Goal: Task Accomplishment & Management: Manage account settings

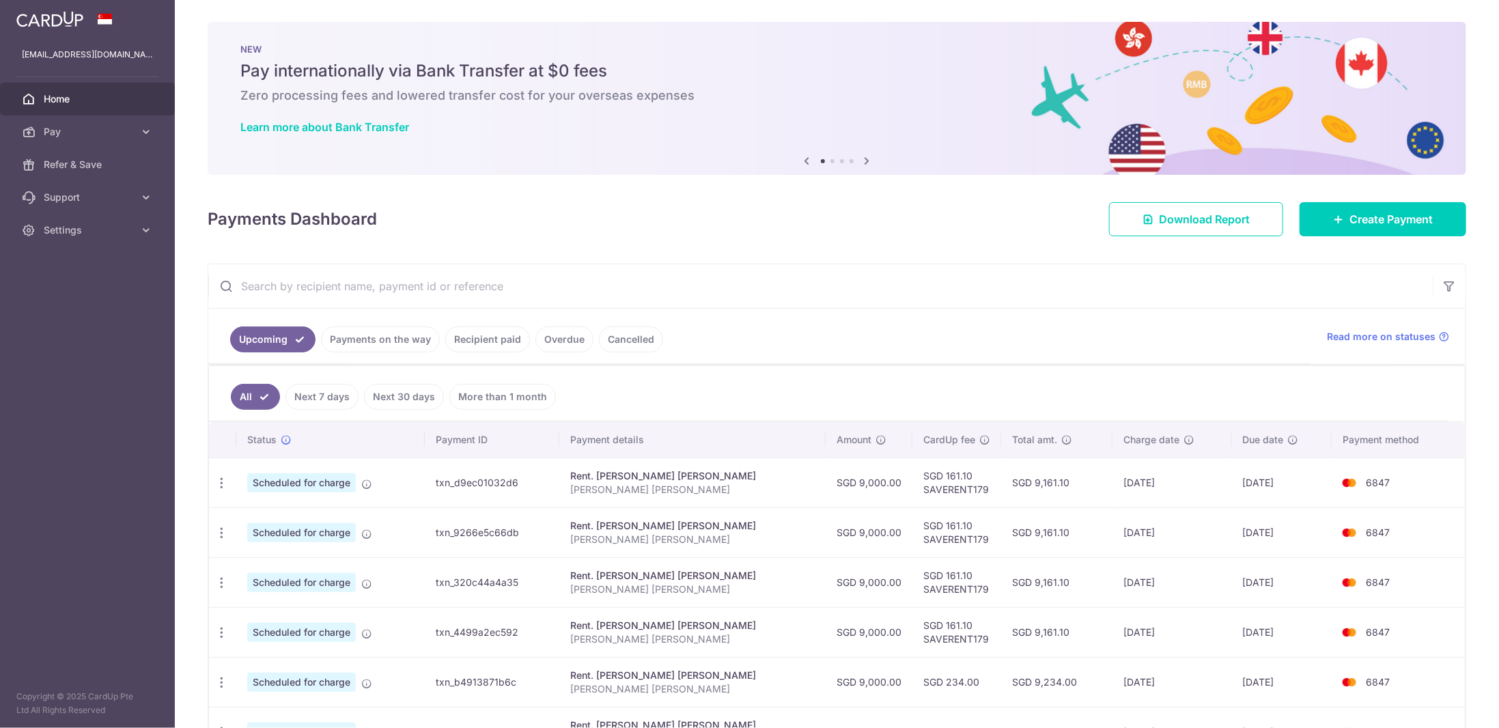
click at [137, 139] on link "Pay" at bounding box center [87, 131] width 175 height 33
click at [98, 221] on link "Cards" at bounding box center [87, 230] width 175 height 33
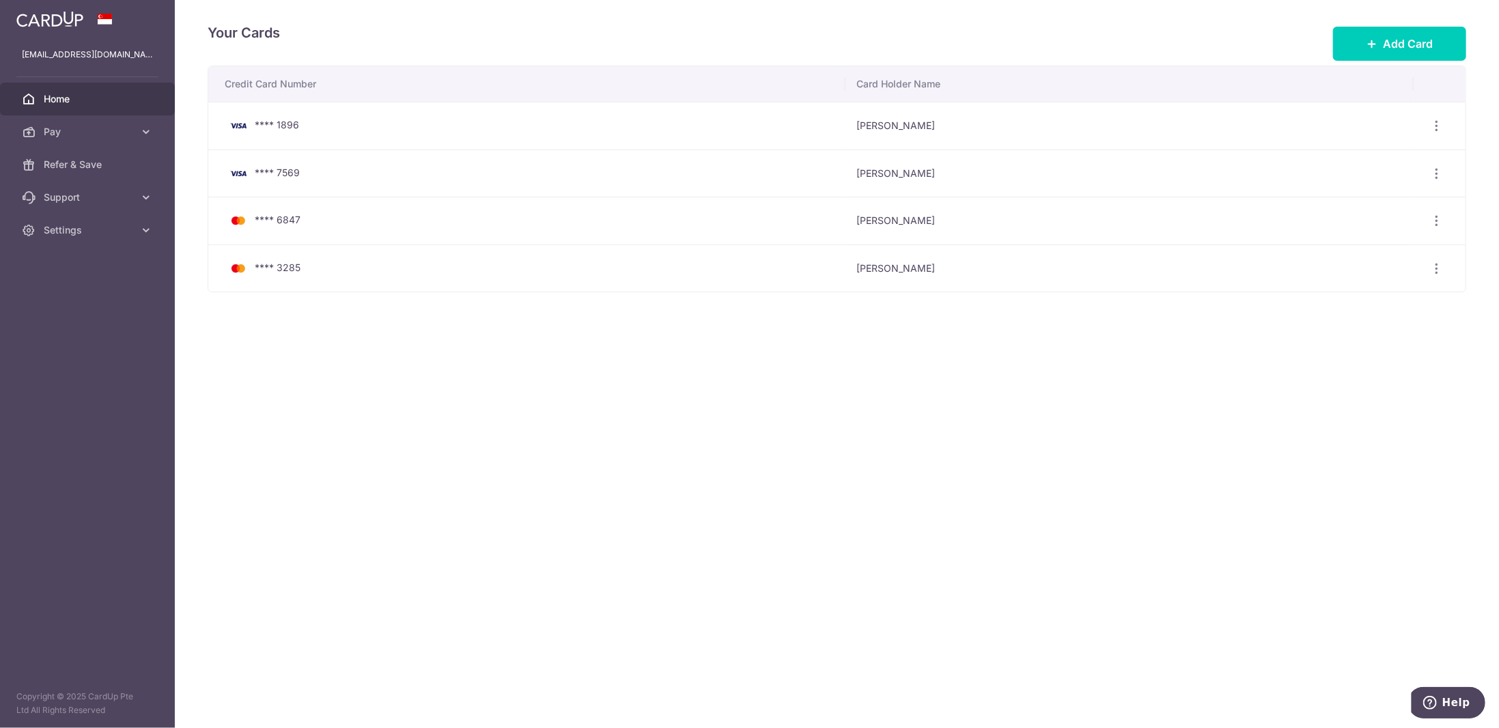
click at [108, 101] on span "Home" at bounding box center [89, 99] width 90 height 14
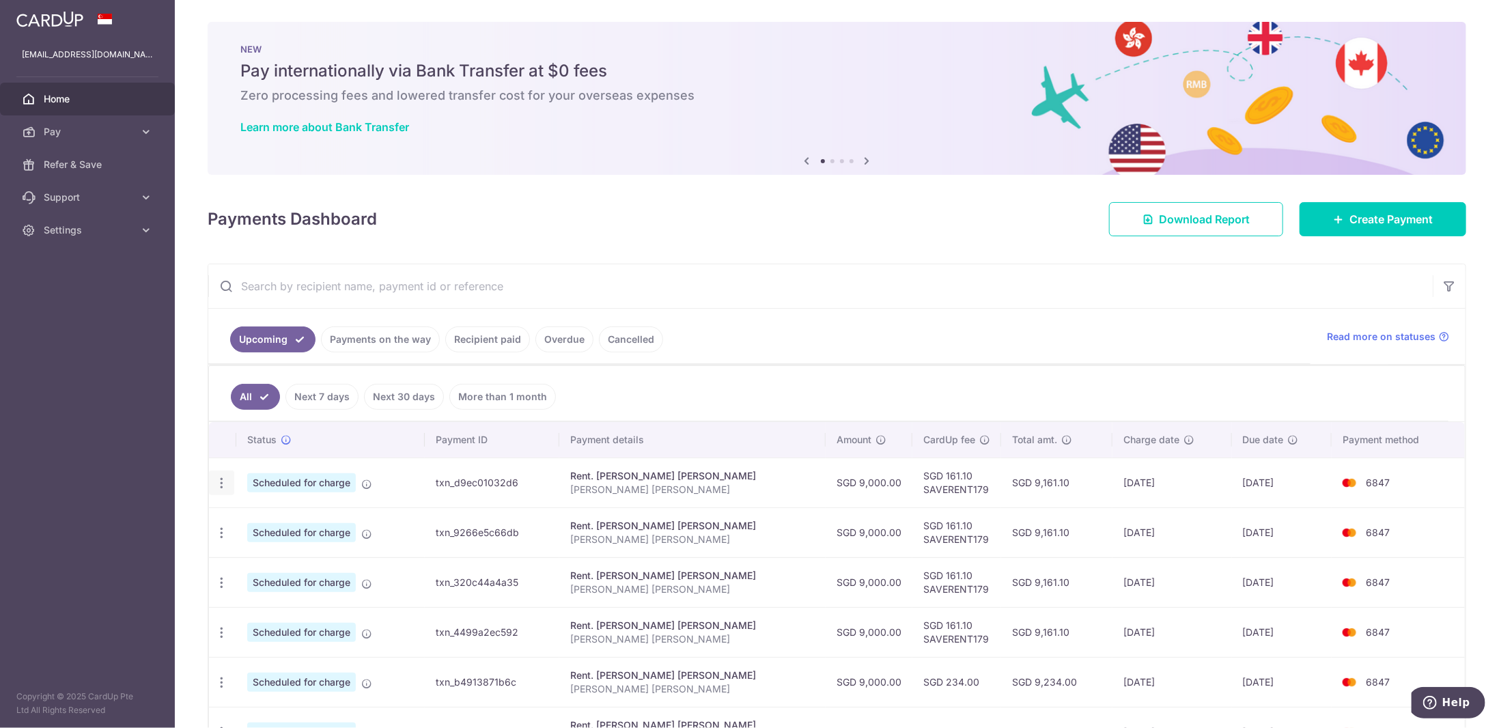
click at [221, 476] on icon "button" at bounding box center [221, 483] width 14 height 14
click at [476, 345] on link "Recipient paid" at bounding box center [487, 339] width 85 height 26
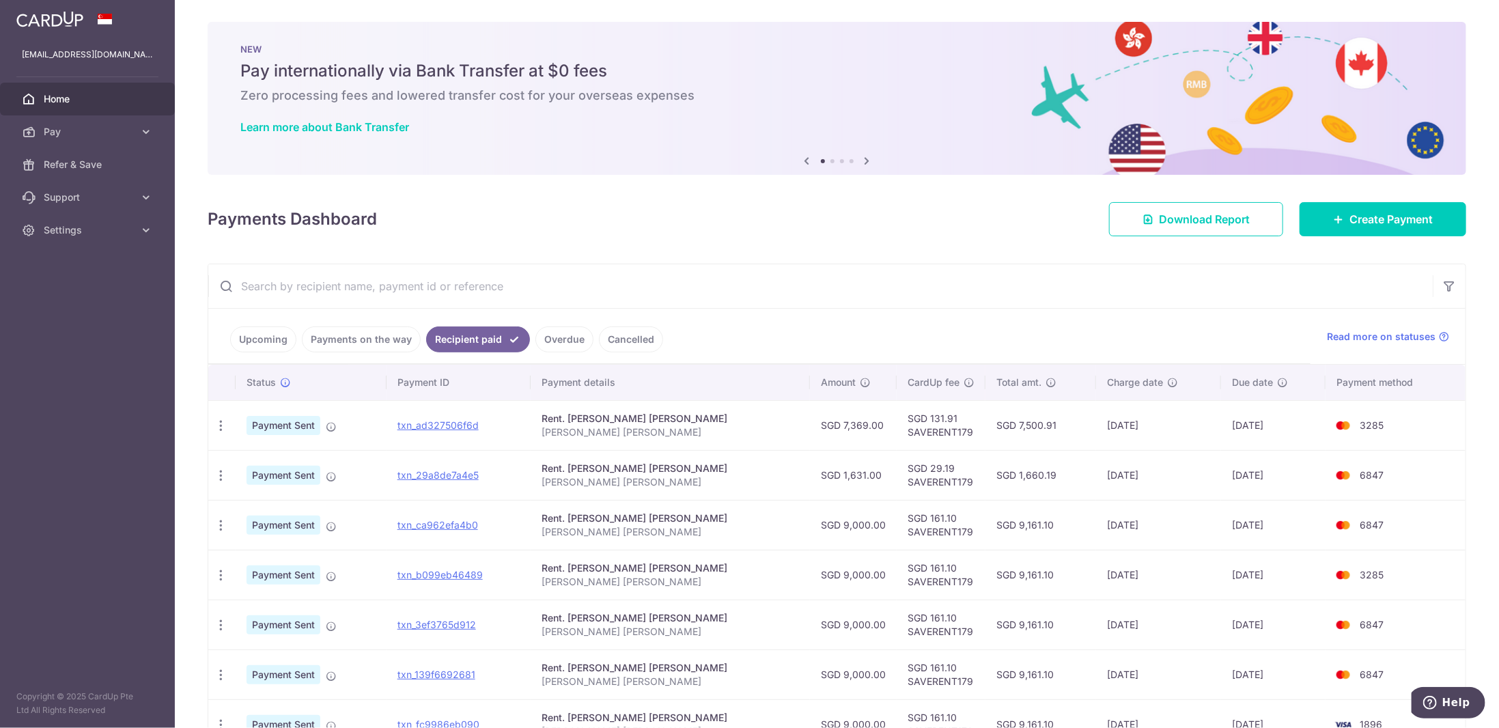
click at [274, 342] on link "Upcoming" at bounding box center [263, 339] width 66 height 26
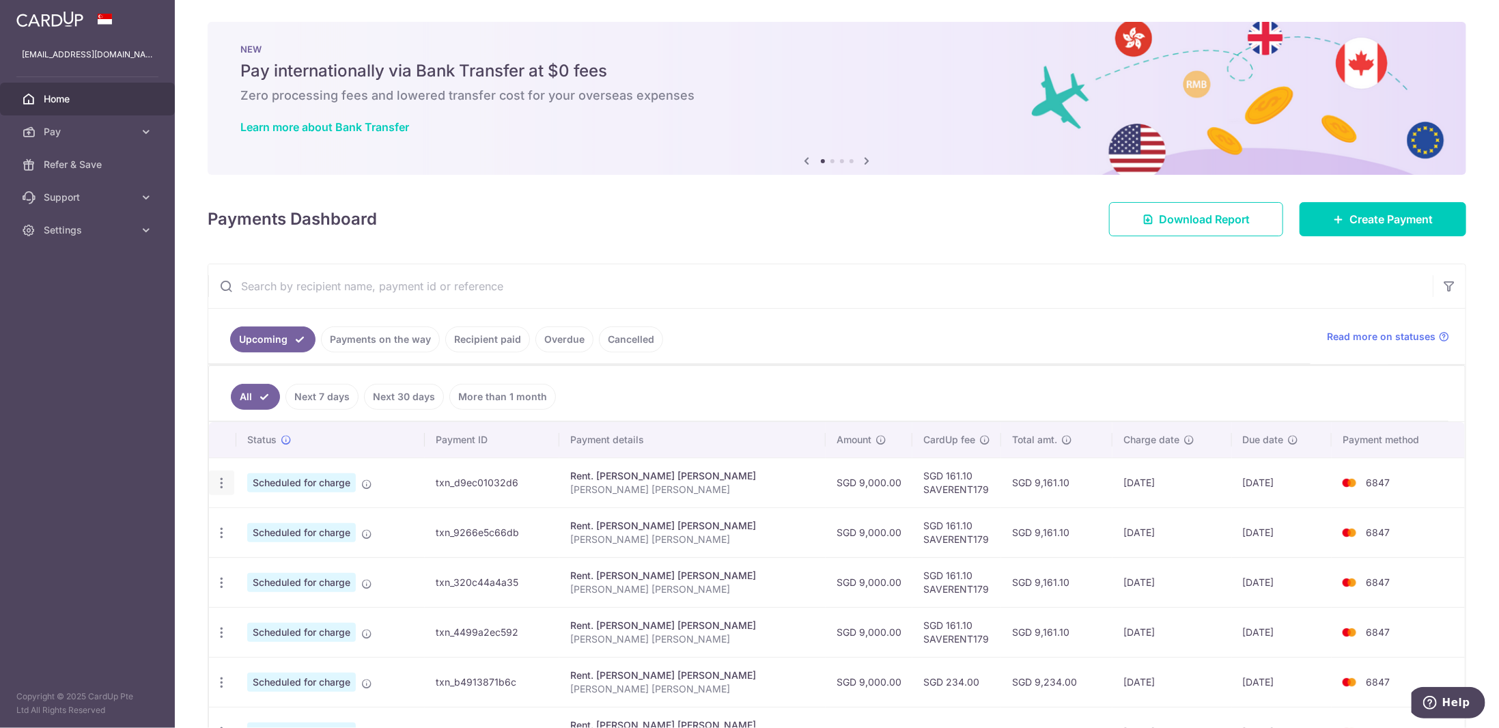
click at [222, 471] on div "Update payment Cancel payment" at bounding box center [221, 483] width 25 height 25
click at [217, 482] on icon "button" at bounding box center [221, 483] width 14 height 14
click at [268, 512] on span "Update payment" at bounding box center [294, 520] width 93 height 16
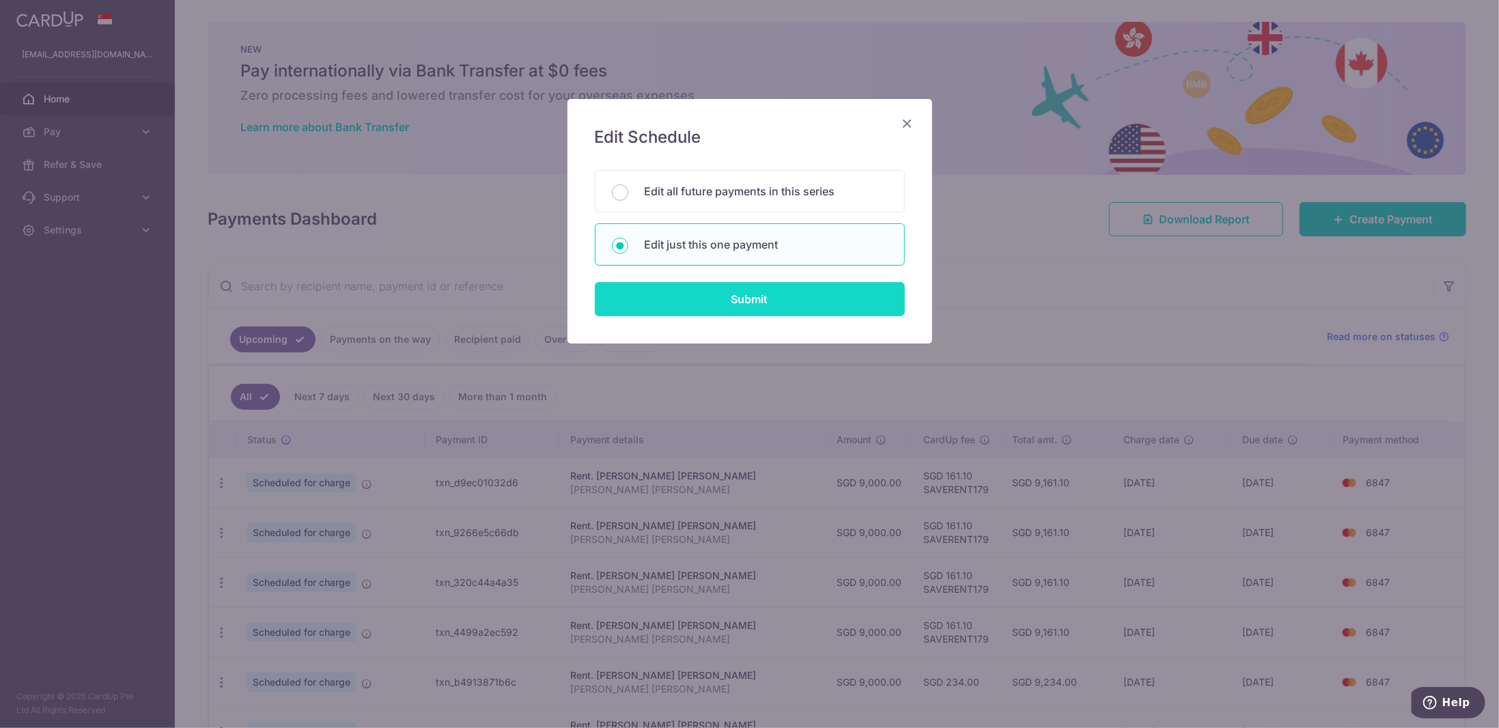
click at [724, 289] on input "Submit" at bounding box center [750, 299] width 310 height 34
radio input "true"
type input "9,000.00"
type input "[DATE]"
type input "[PERSON_NAME] [PERSON_NAME]"
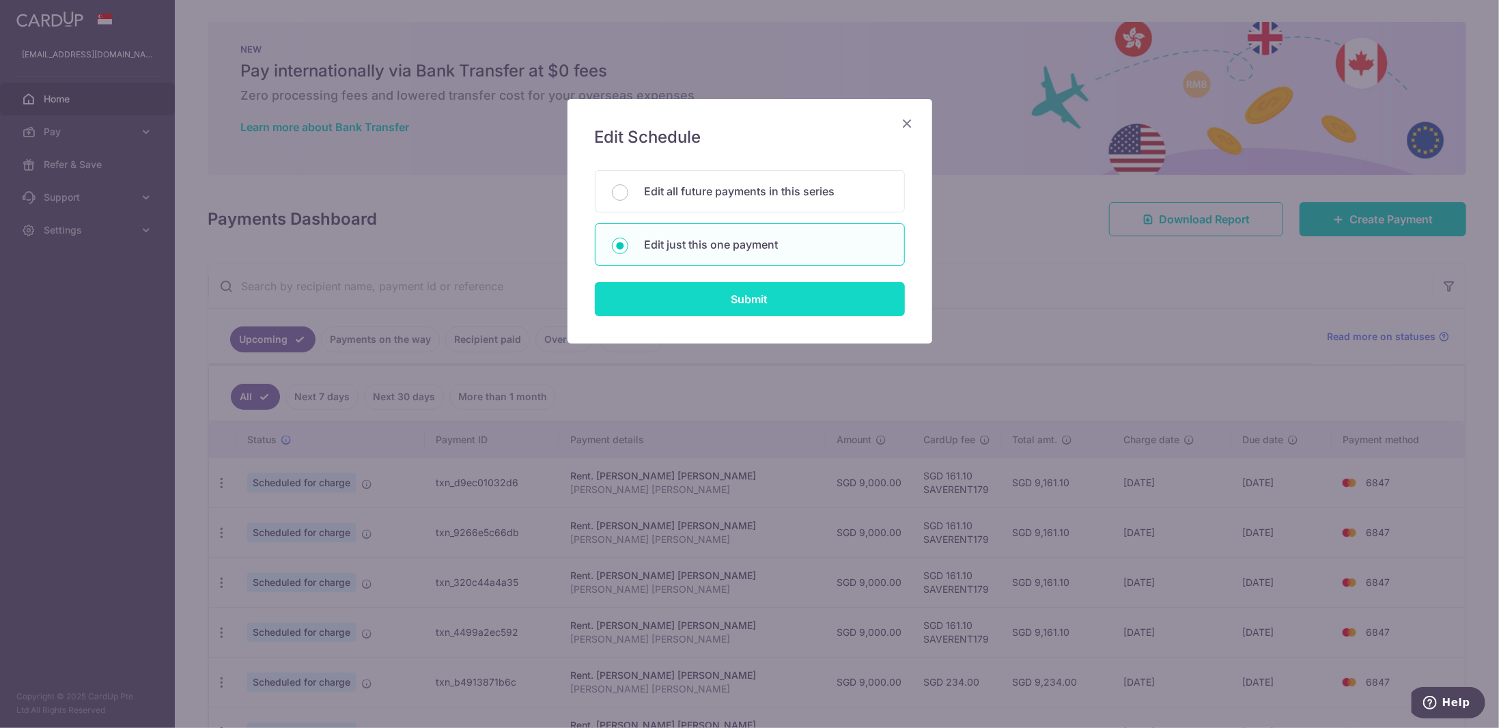
type input "SAVERENT179"
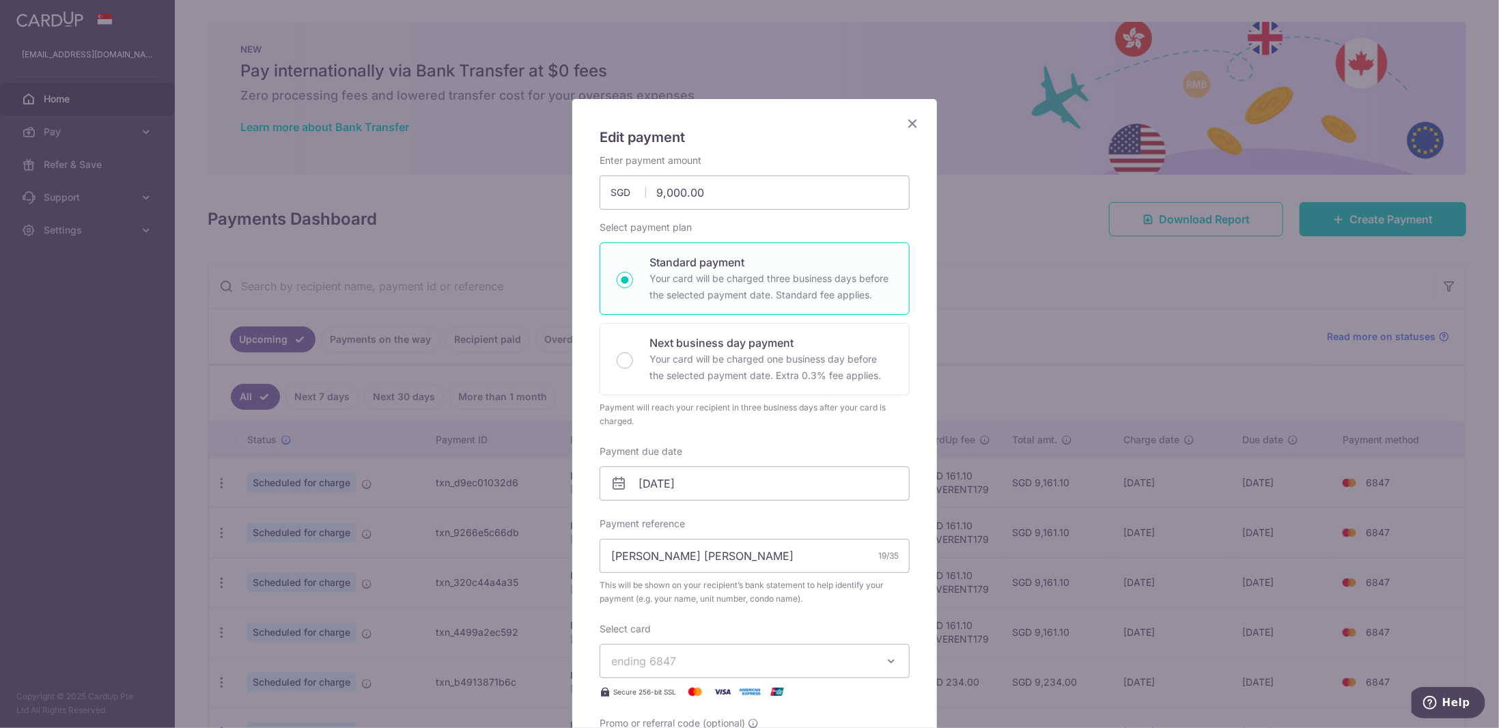
scroll to position [273, 0]
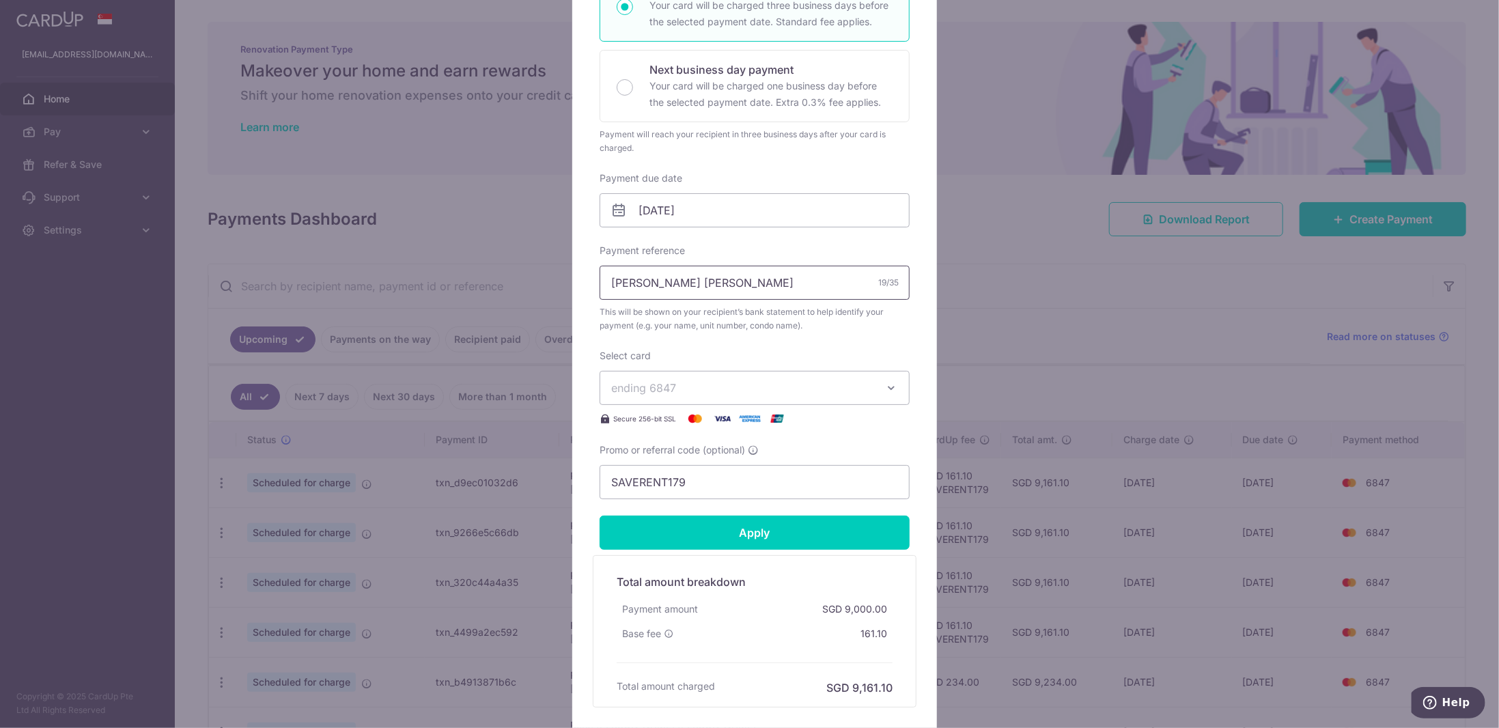
click at [691, 271] on input "[PERSON_NAME] [PERSON_NAME]" at bounding box center [755, 283] width 310 height 34
click at [684, 208] on input "[DATE]" at bounding box center [755, 210] width 310 height 34
click at [615, 245] on link "Prev" at bounding box center [619, 246] width 16 height 16
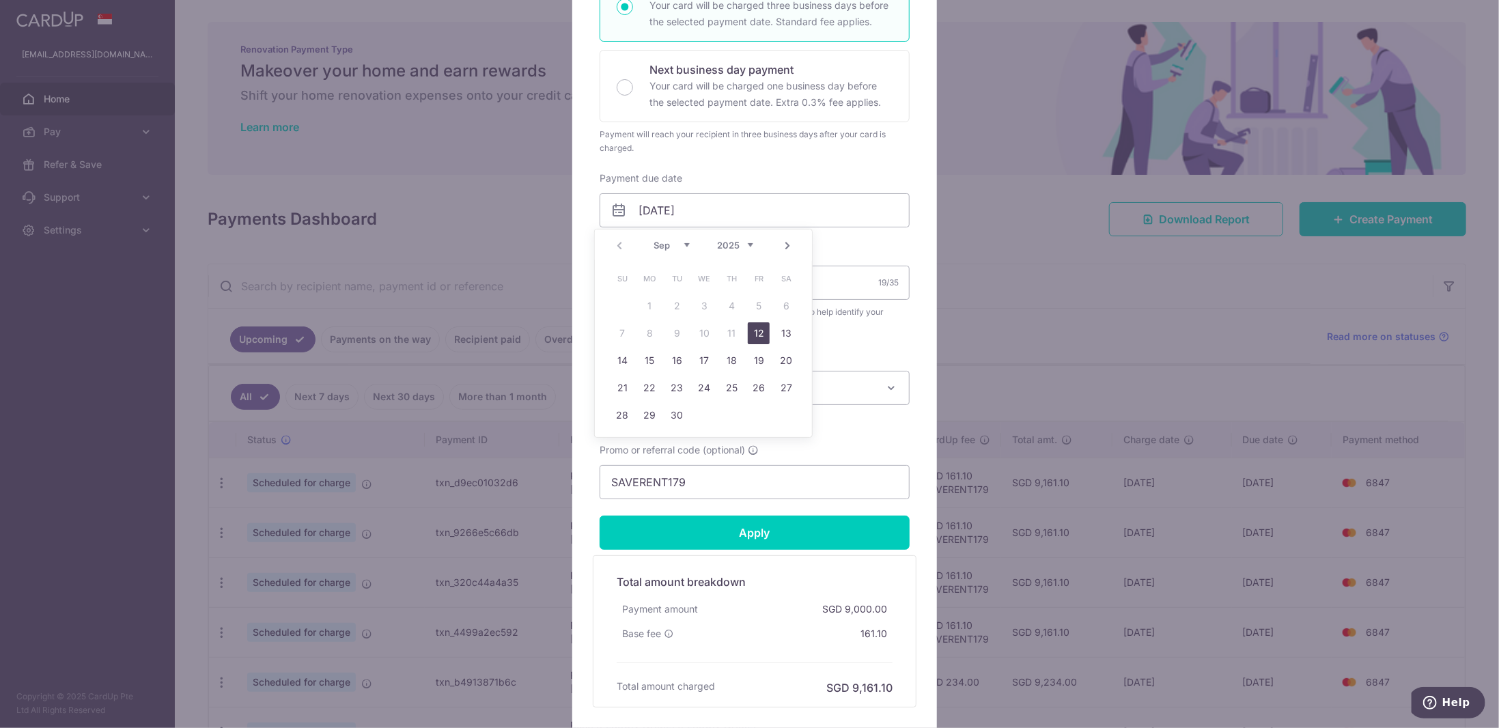
click at [757, 329] on link "12" at bounding box center [759, 333] width 22 height 22
type input "12/09/2025"
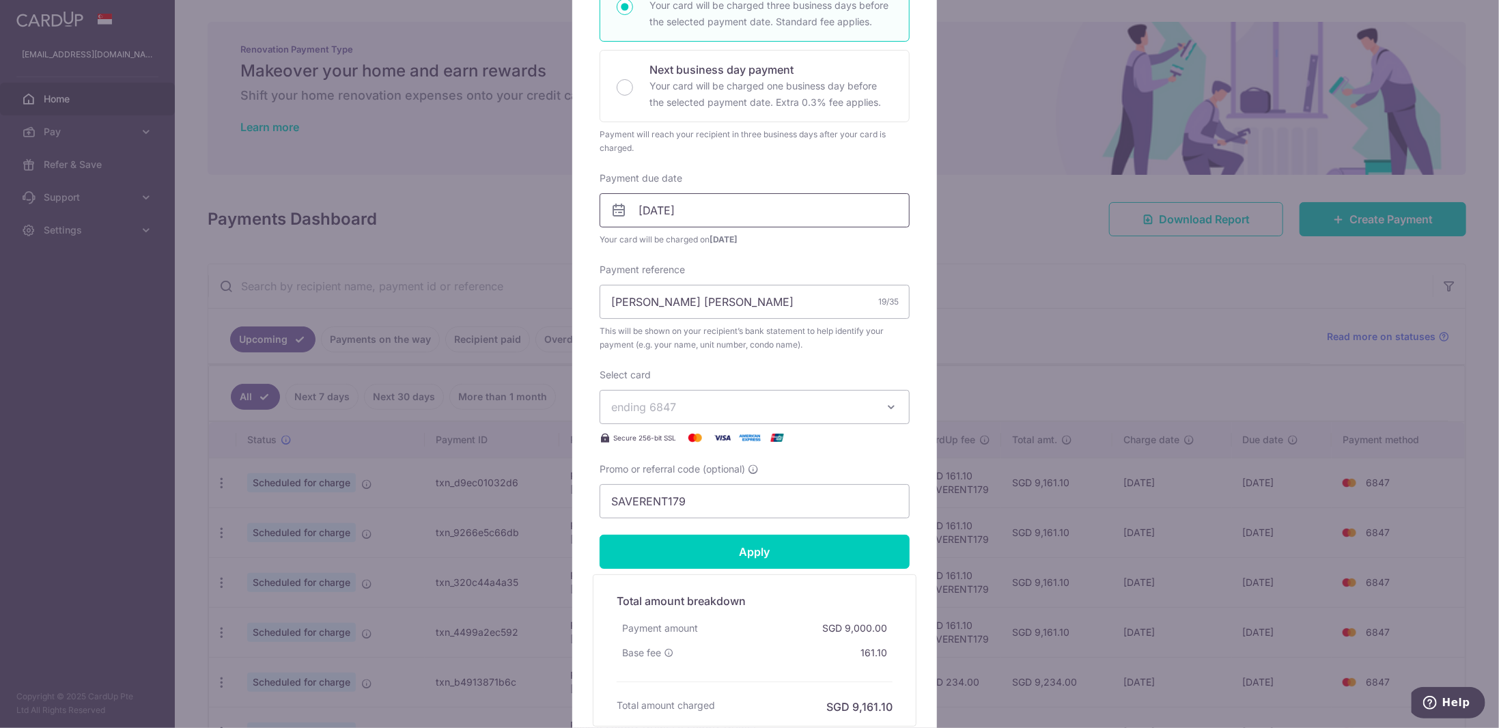
click at [660, 208] on input "12/09/2025" at bounding box center [755, 210] width 310 height 34
click at [774, 176] on div "Payment due date 12/09/2025 Your card will be charged on 09/09/2025" at bounding box center [755, 208] width 310 height 75
click at [675, 400] on span "ending 6847" at bounding box center [742, 407] width 262 height 16
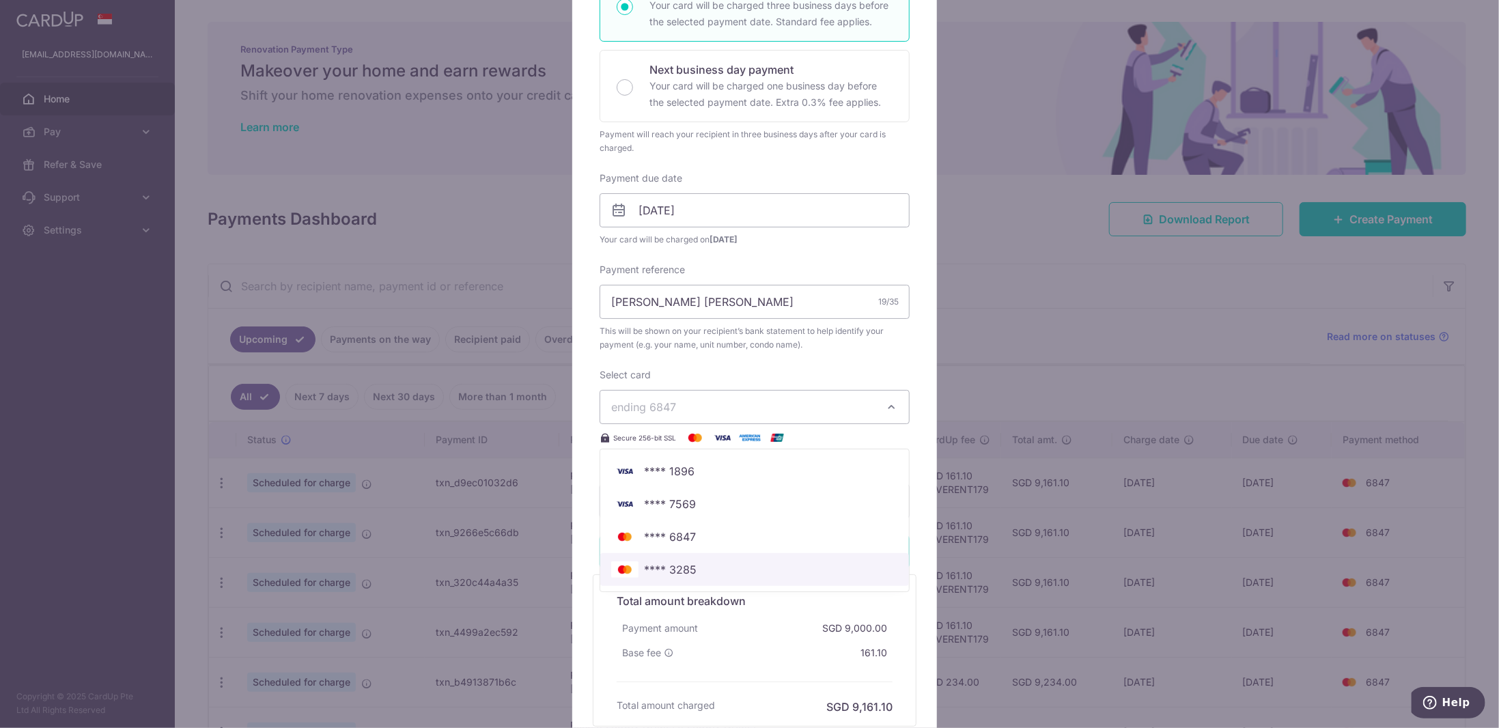
click at [681, 568] on span "**** 3285" at bounding box center [670, 569] width 53 height 16
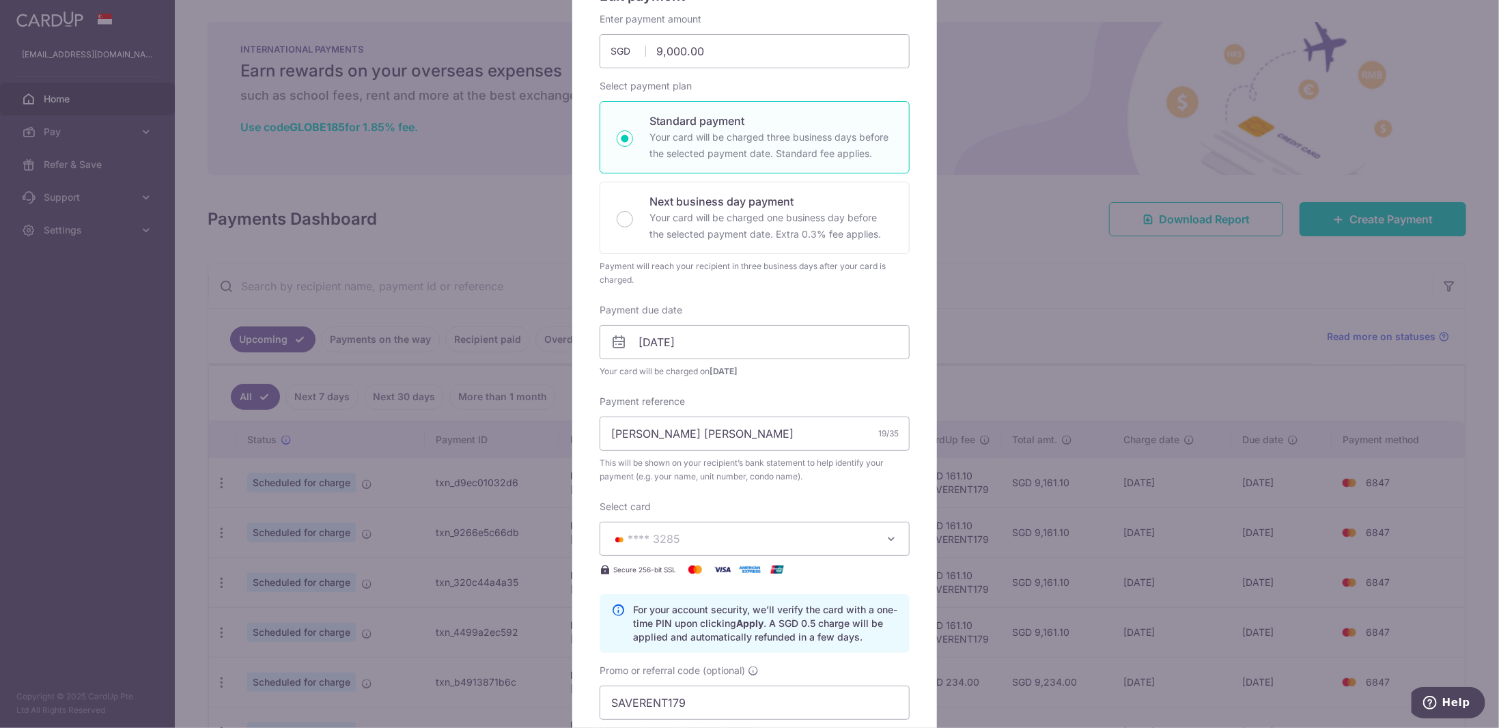
scroll to position [137, 0]
click at [670, 55] on input "9,000.00" at bounding box center [755, 56] width 310 height 34
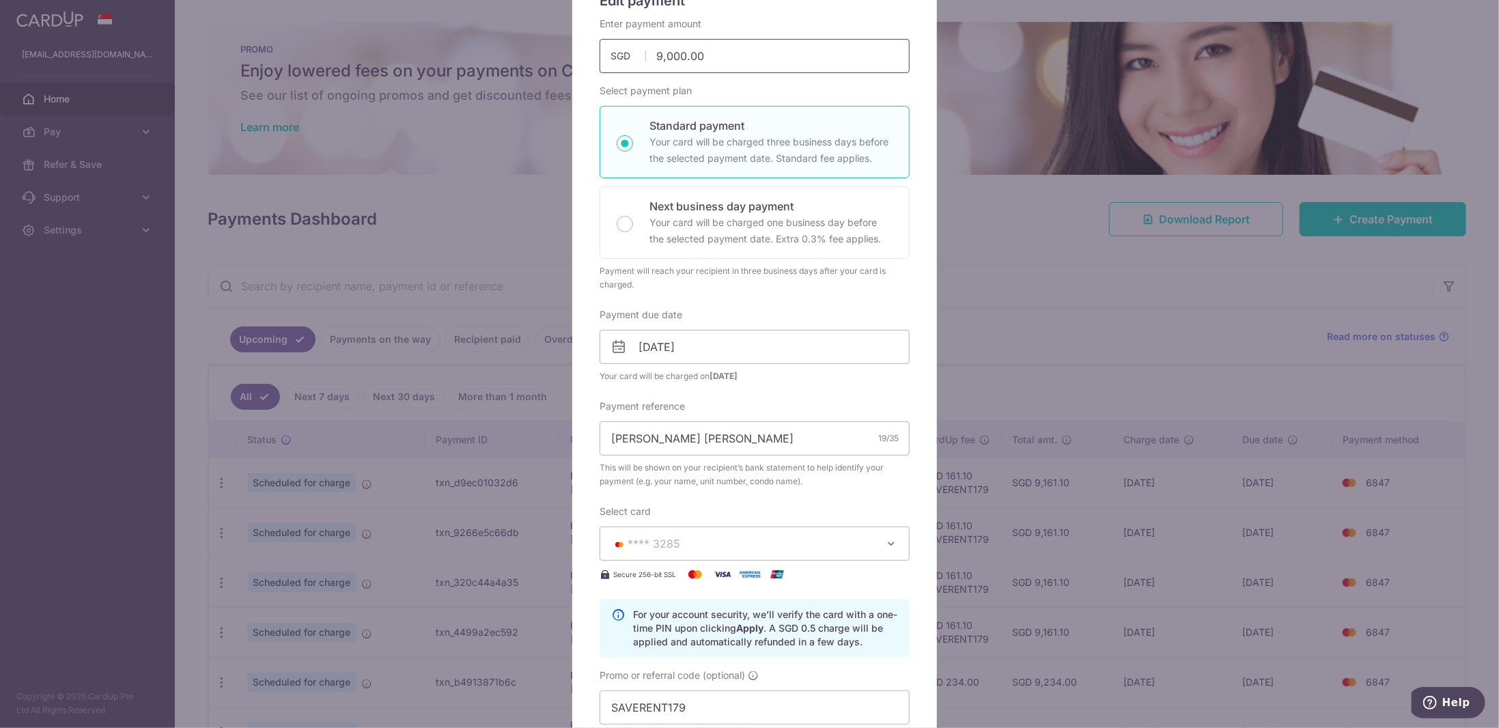
click at [689, 59] on input "9,000.00" at bounding box center [755, 56] width 310 height 34
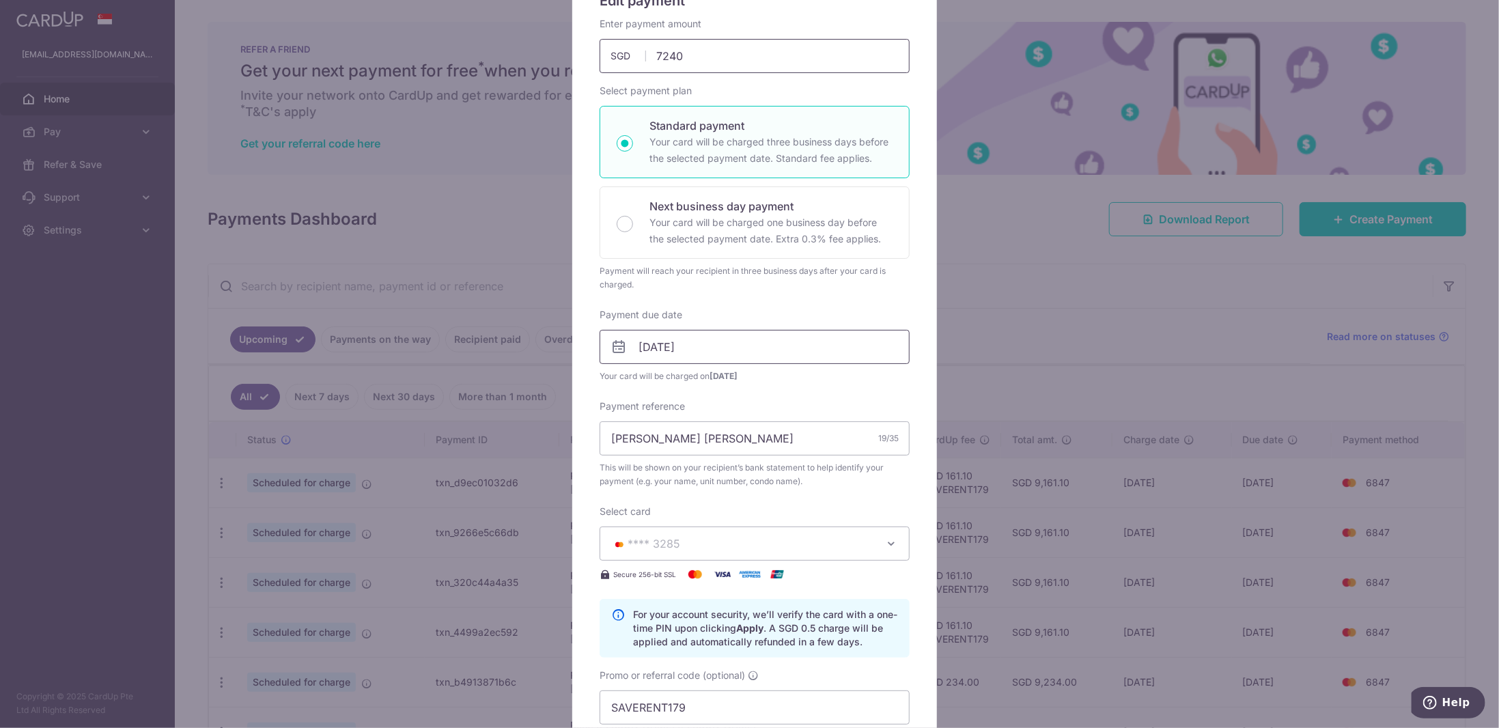
scroll to position [410, 0]
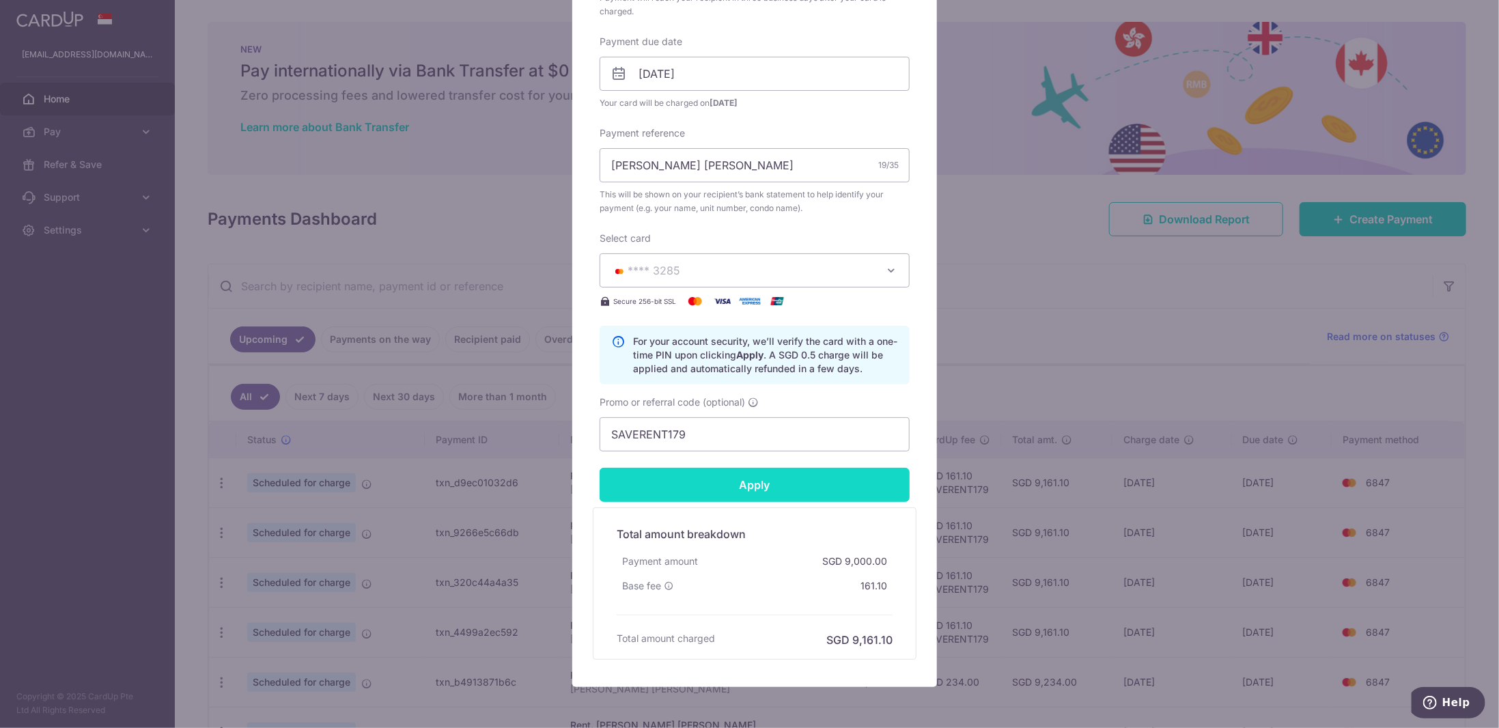
type input "7,240.00"
click at [777, 484] on input "Apply" at bounding box center [755, 485] width 310 height 34
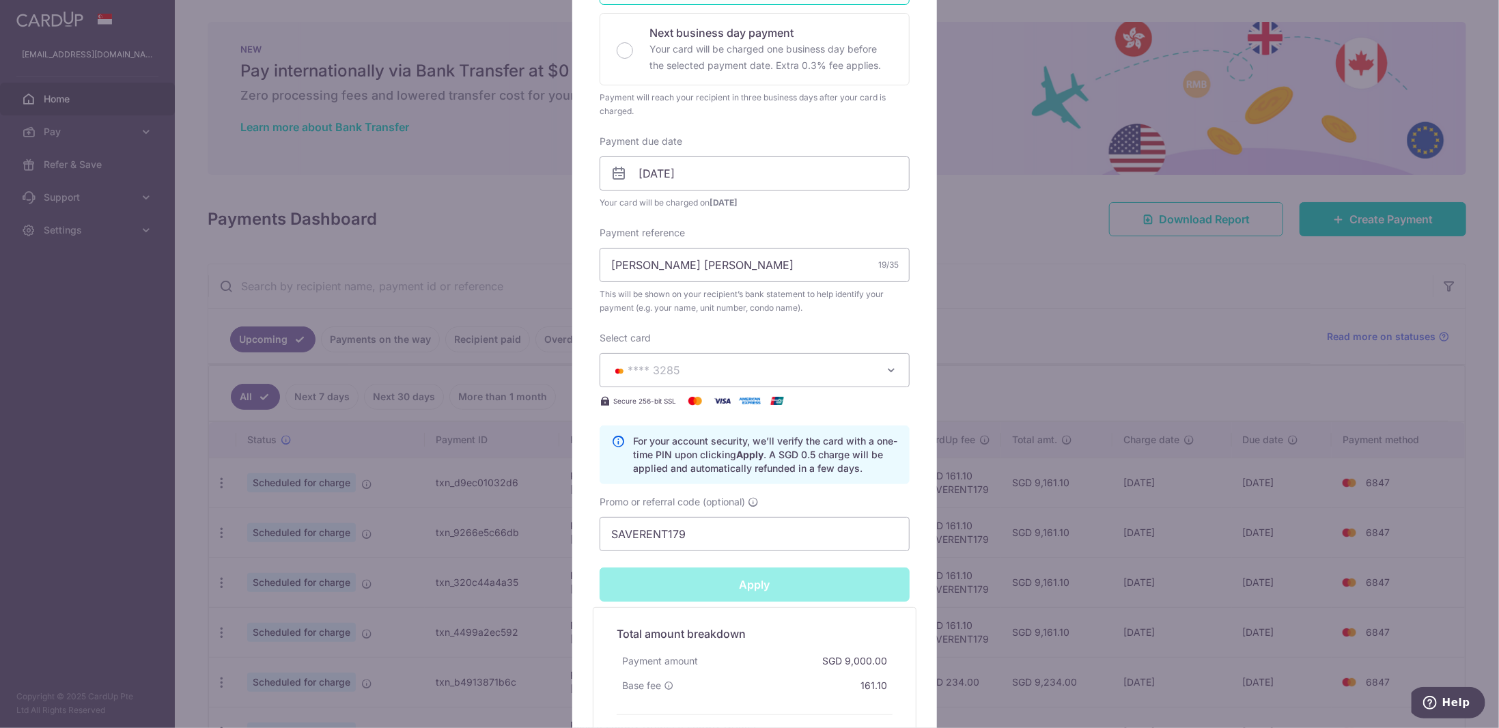
scroll to position [205, 0]
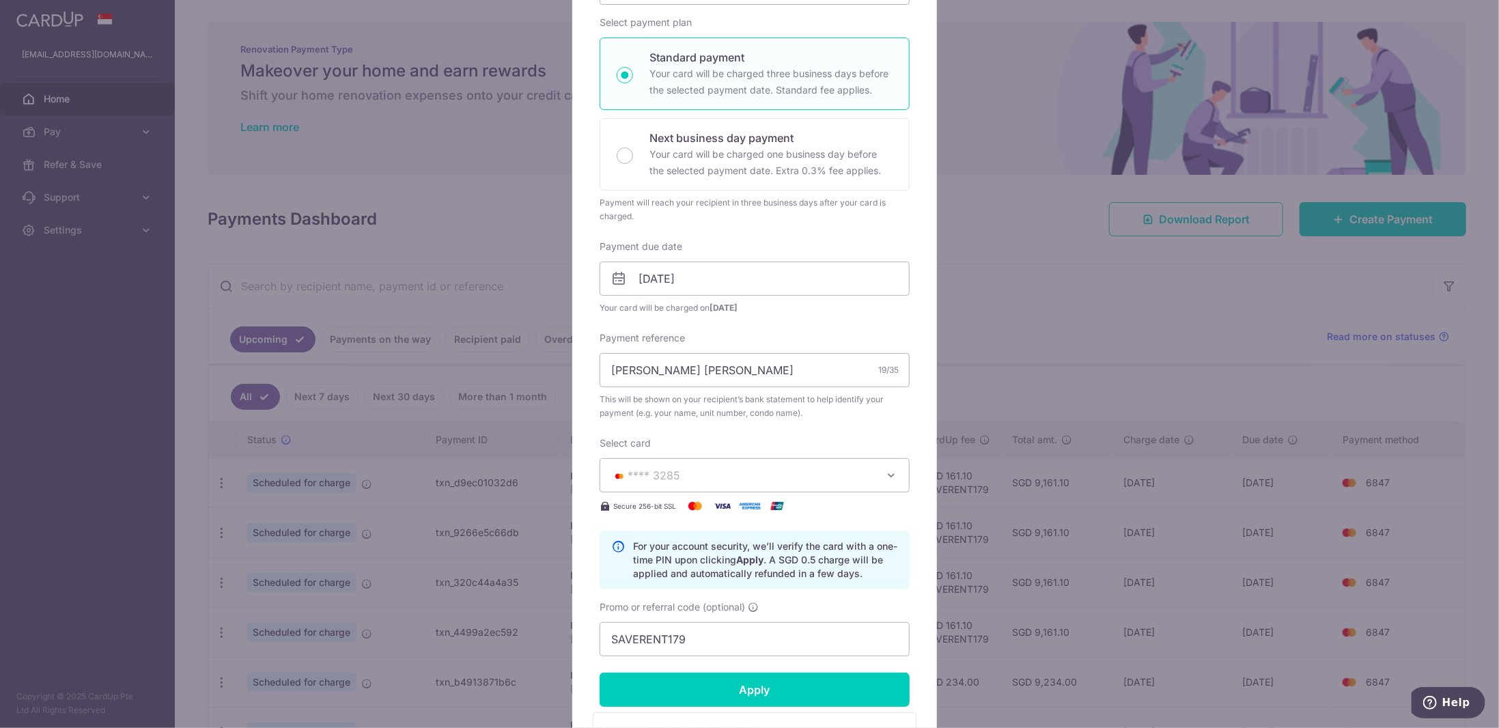
type input "Successfully Applied"
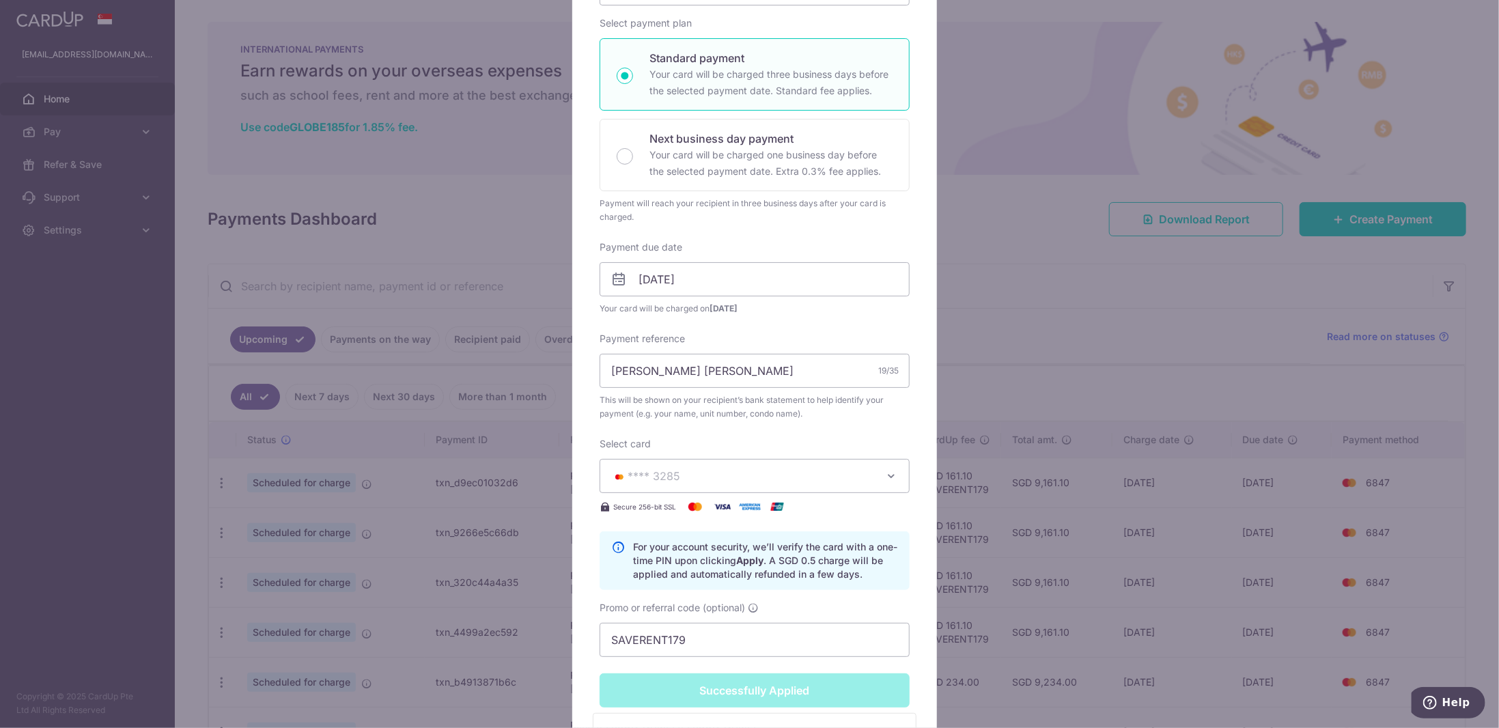
scroll to position [0, 0]
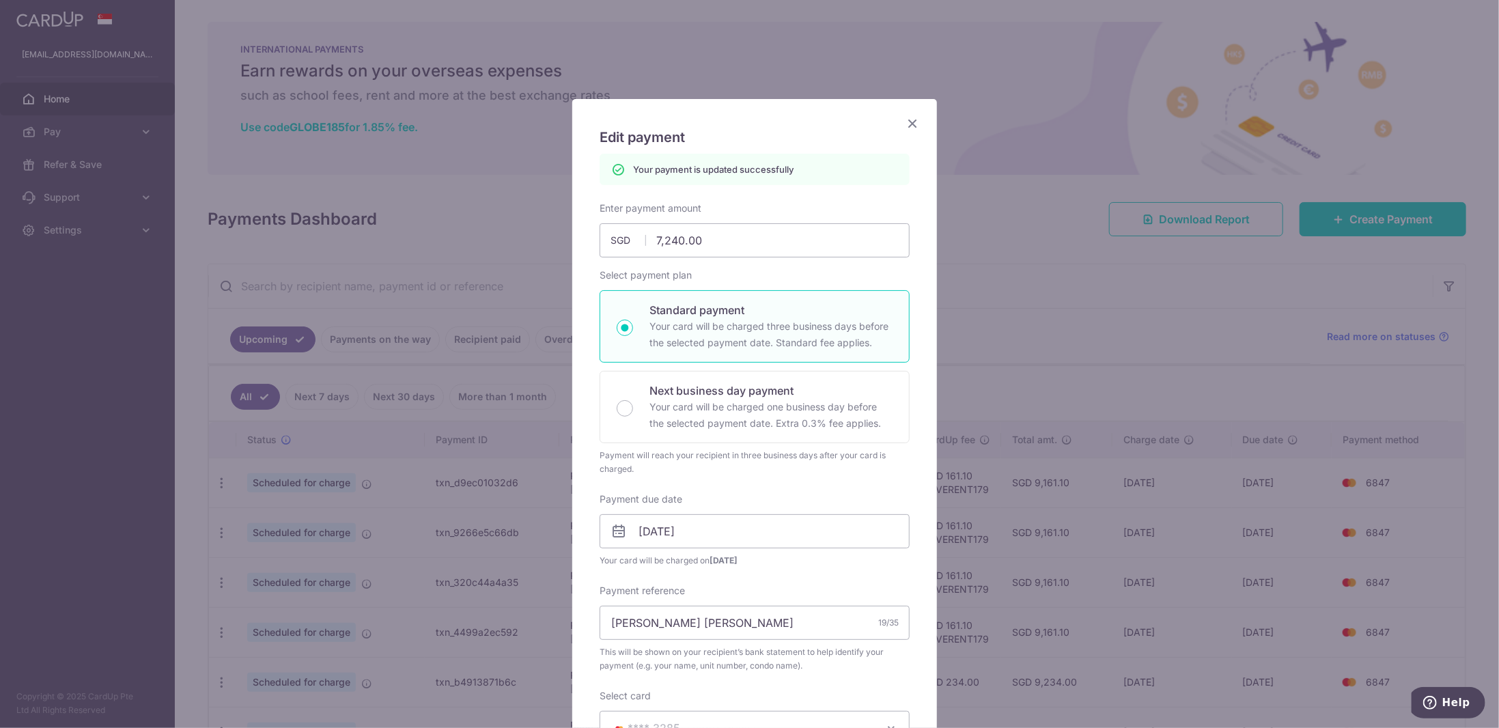
click at [909, 122] on icon "Close" at bounding box center [912, 123] width 16 height 17
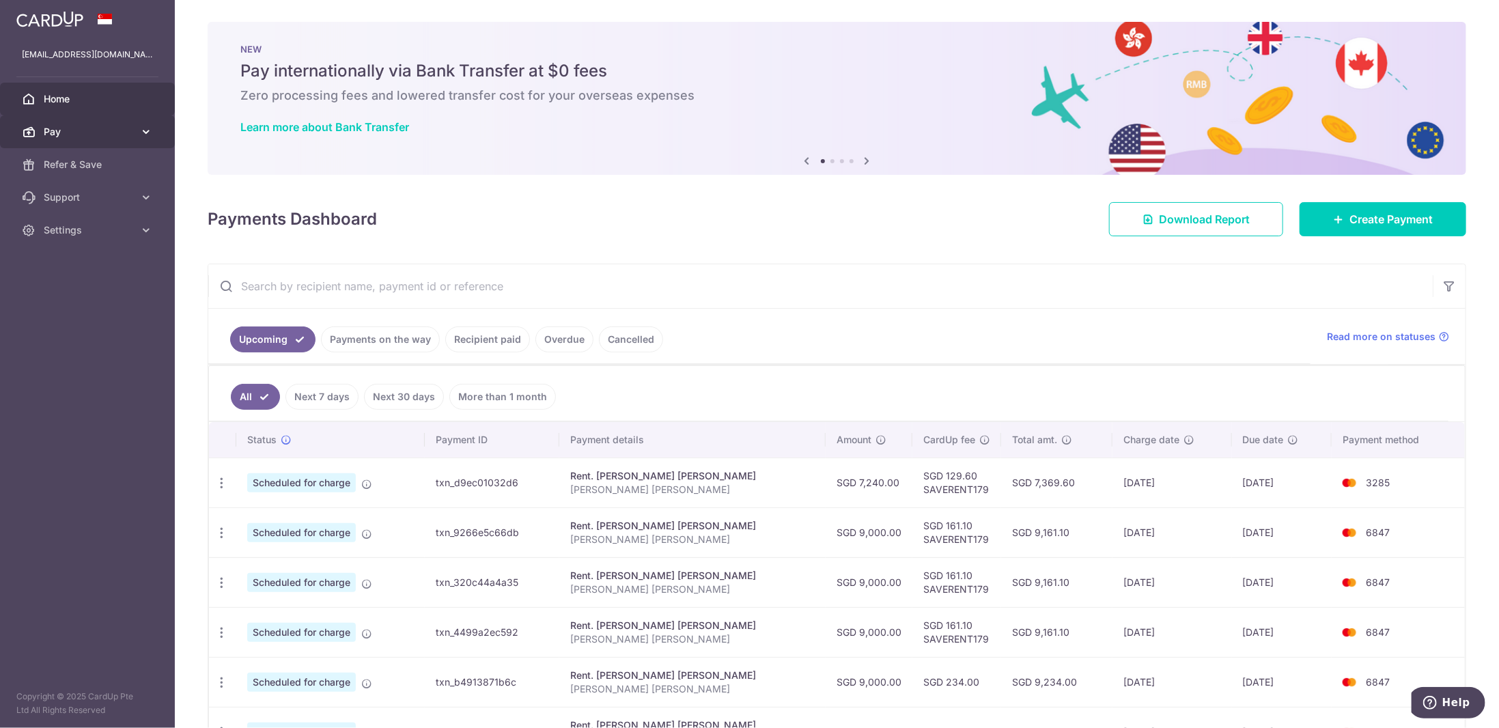
click at [148, 137] on icon at bounding box center [146, 132] width 14 height 14
click at [108, 109] on link "Home" at bounding box center [87, 99] width 175 height 33
click at [1023, 477] on td "SGD 7,369.60" at bounding box center [1056, 483] width 111 height 50
click at [922, 462] on td "SGD 129.60 SAVERENT179" at bounding box center [956, 483] width 89 height 50
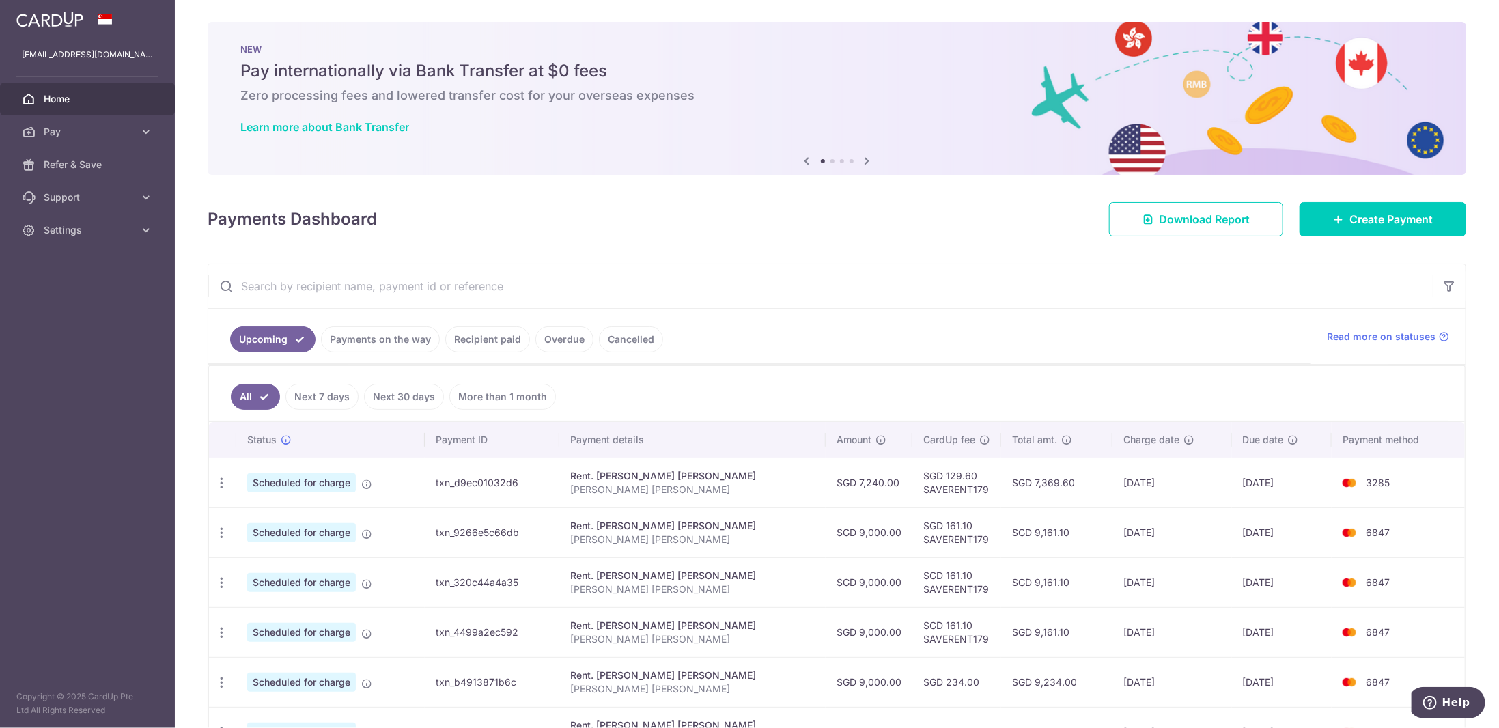
click at [922, 462] on td "SGD 129.60 SAVERENT179" at bounding box center [956, 483] width 89 height 50
copy td "129.60"
